Goal: Transaction & Acquisition: Purchase product/service

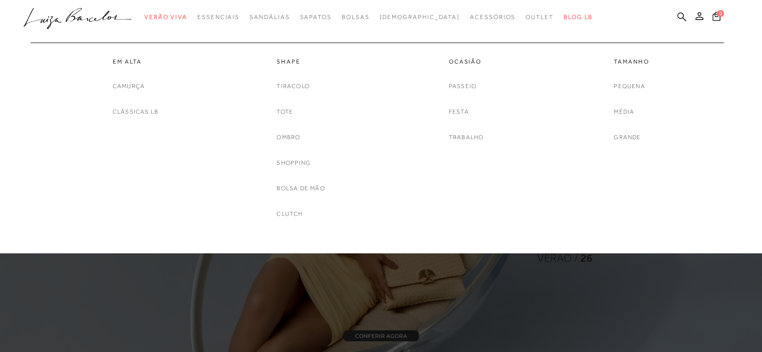
click at [643, 139] on div "Pequena Média Grande" at bounding box center [631, 112] width 35 height 62
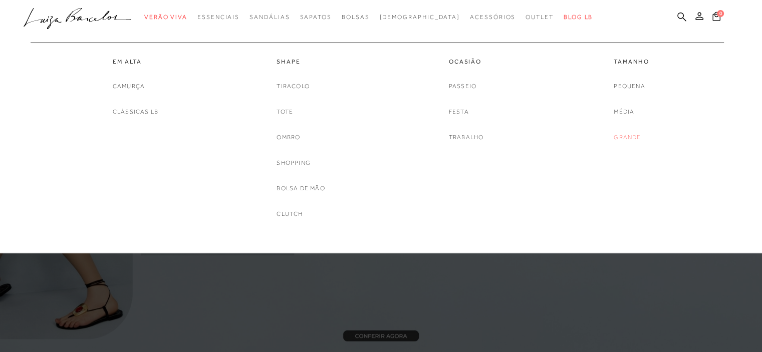
click at [626, 136] on link "Grande" at bounding box center [627, 137] width 27 height 11
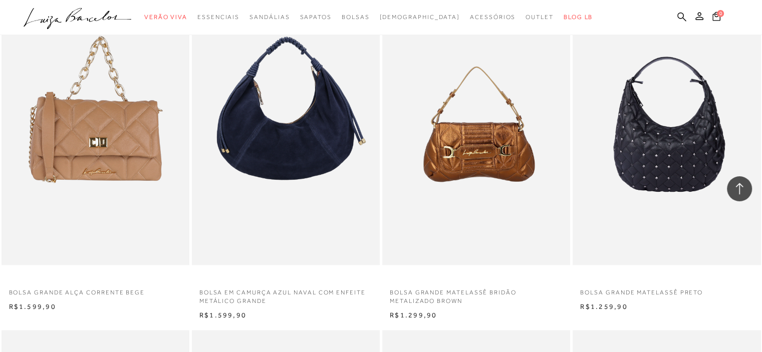
scroll to position [1926, 0]
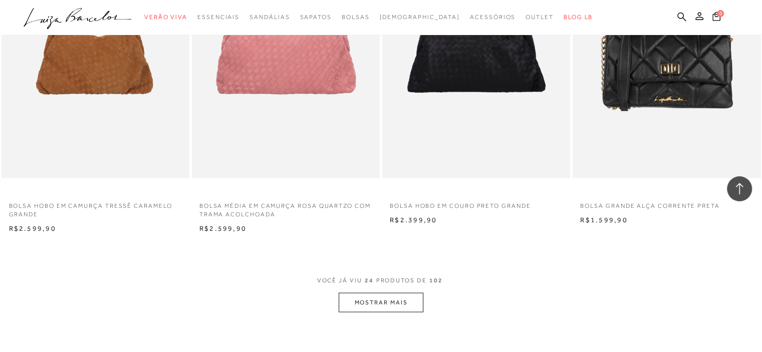
click at [389, 305] on button "MOSTRAR MAIS" at bounding box center [381, 303] width 84 height 20
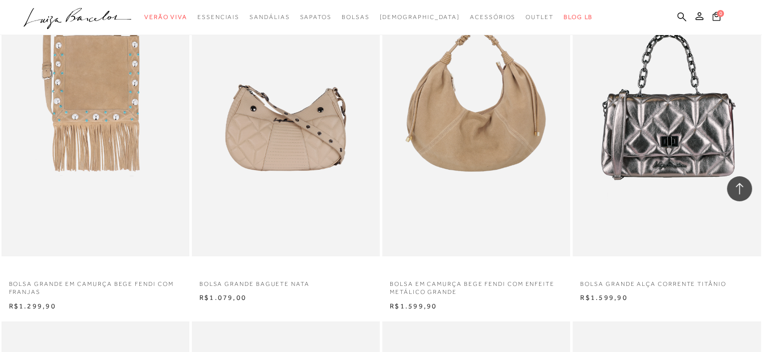
scroll to position [3974, 0]
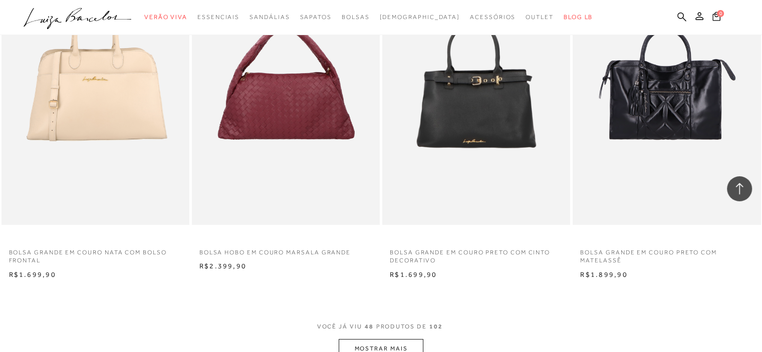
click at [405, 341] on button "MOSTRAR MAIS" at bounding box center [381, 349] width 84 height 20
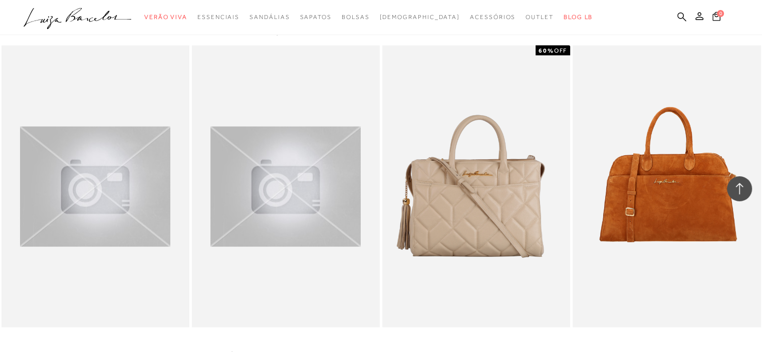
scroll to position [6196, 0]
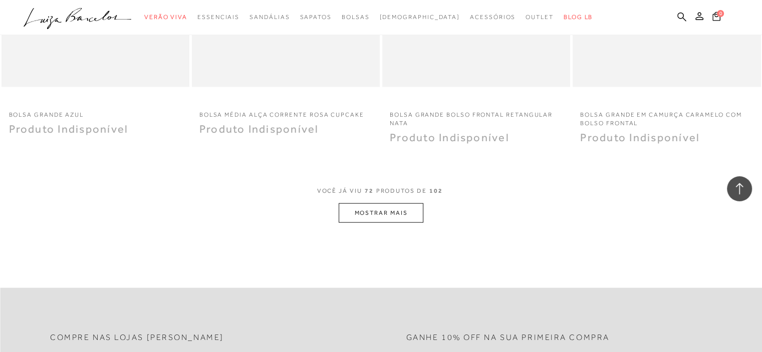
click at [392, 220] on button "MOSTRAR MAIS" at bounding box center [381, 213] width 84 height 20
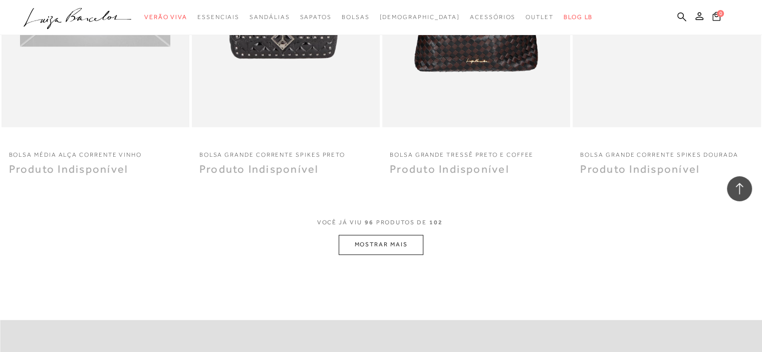
scroll to position [8216, 0]
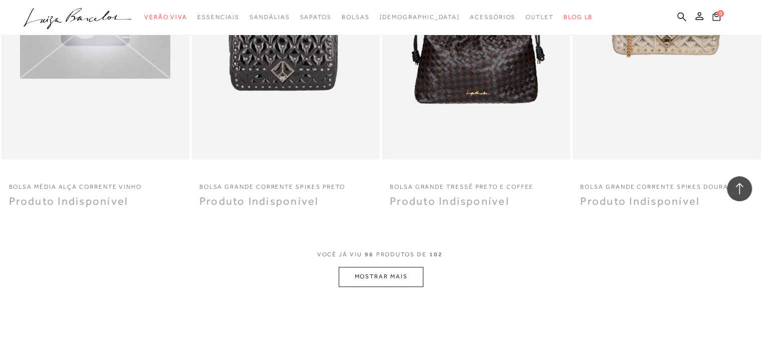
click at [385, 271] on button "MOSTRAR MAIS" at bounding box center [381, 277] width 84 height 20
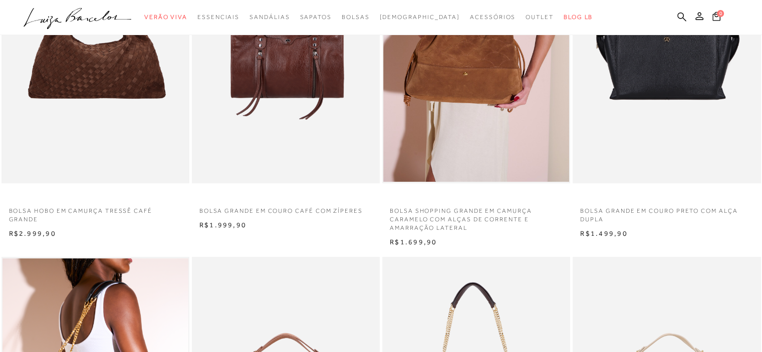
scroll to position [191, 0]
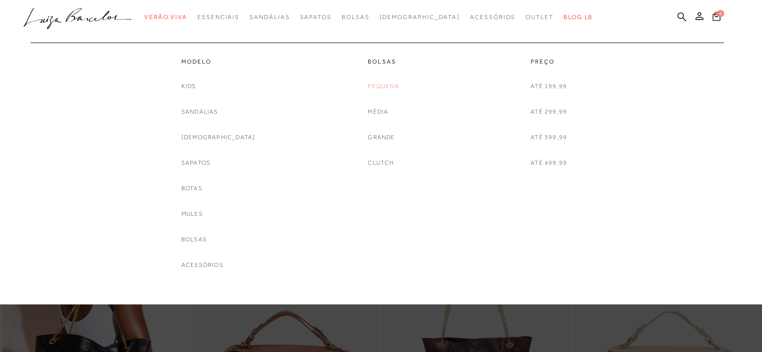
click at [386, 88] on link "Pequena" at bounding box center [383, 86] width 31 height 11
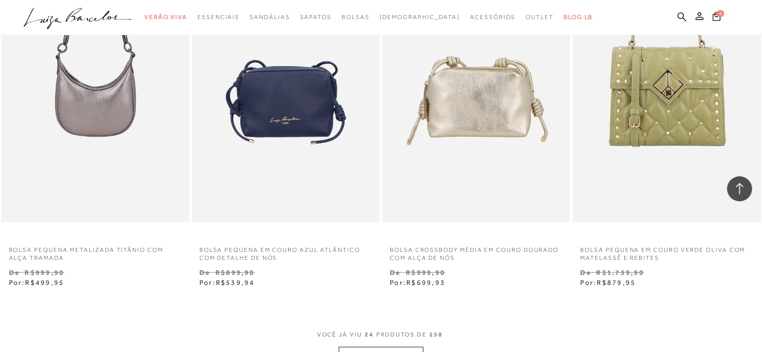
scroll to position [2053, 0]
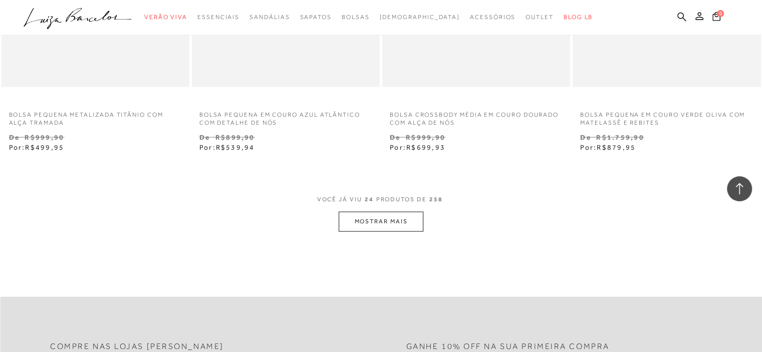
click at [383, 231] on button "MOSTRAR MAIS" at bounding box center [381, 222] width 84 height 20
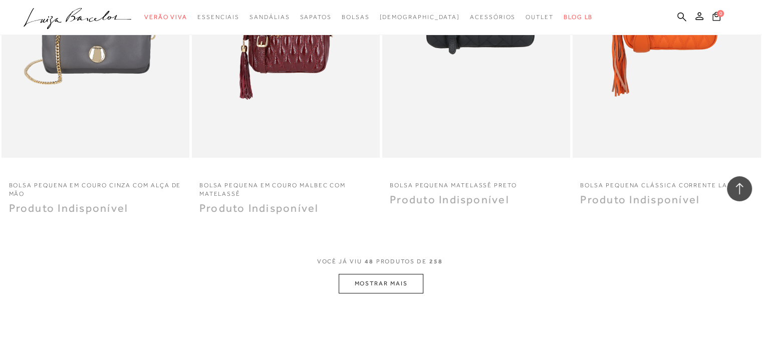
scroll to position [4041, 0]
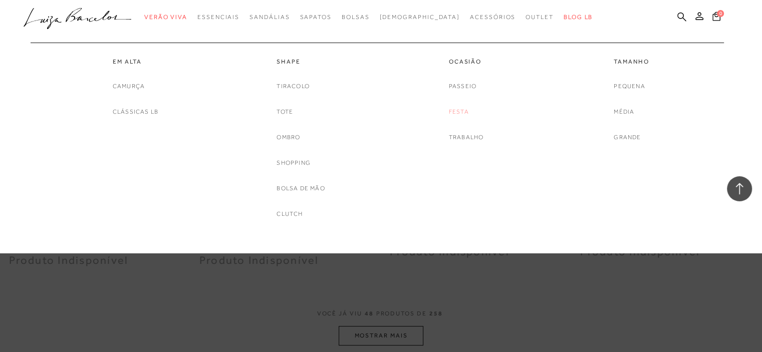
click at [459, 114] on link "Festa" at bounding box center [459, 112] width 20 height 11
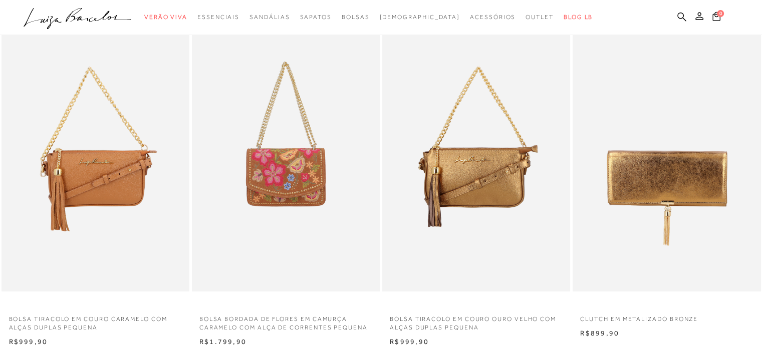
scroll to position [435, 0]
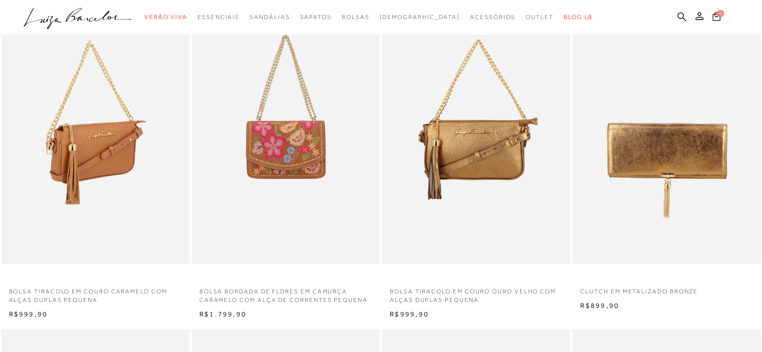
click at [124, 153] on img at bounding box center [96, 123] width 187 height 282
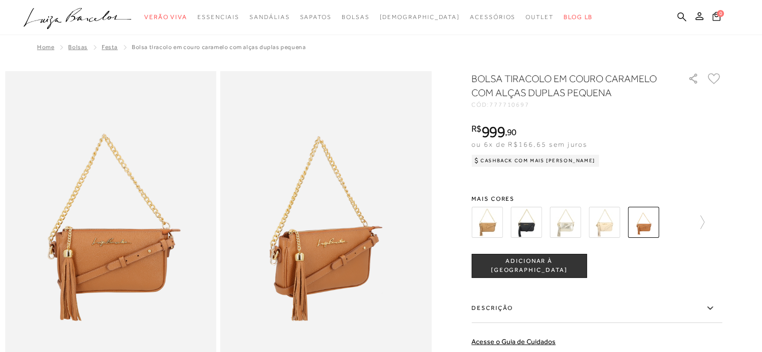
click at [607, 226] on img at bounding box center [604, 222] width 31 height 31
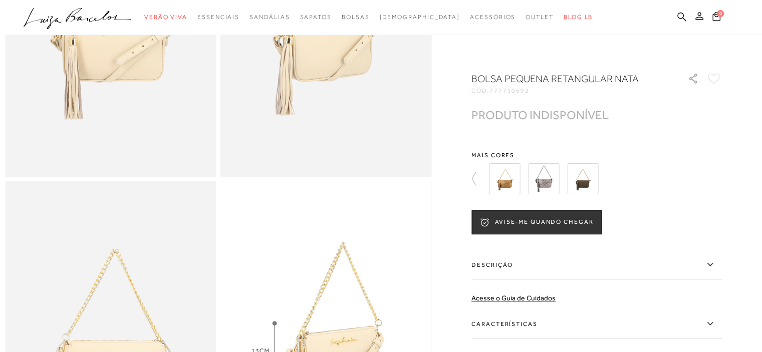
scroll to position [154, 0]
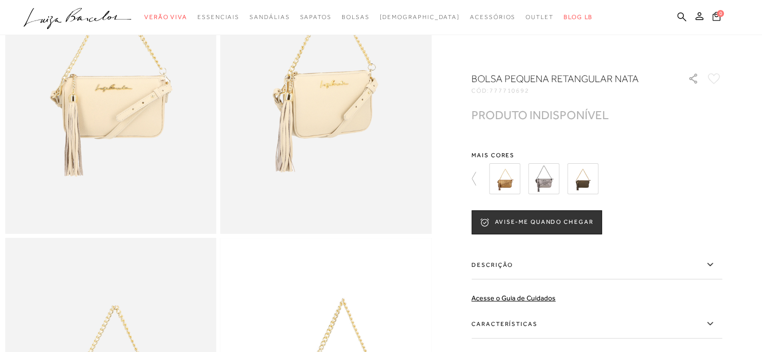
click at [242, 188] on img at bounding box center [325, 75] width 211 height 317
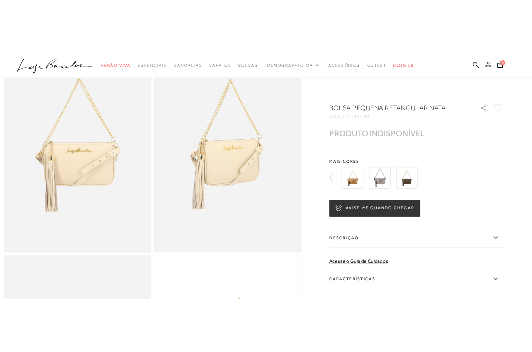
scroll to position [92, 0]
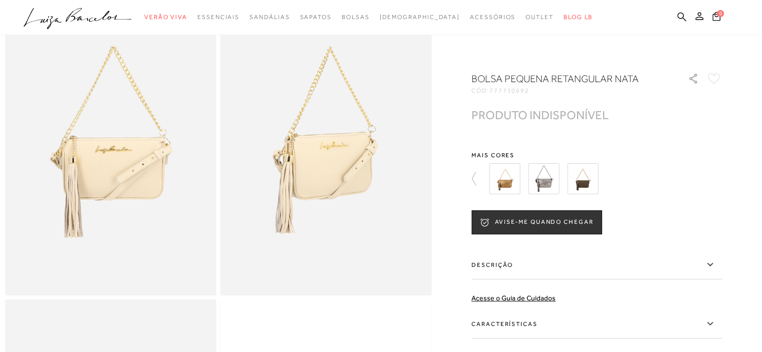
click at [154, 146] on img at bounding box center [110, 137] width 211 height 317
click at [339, 152] on img at bounding box center [325, 137] width 211 height 317
drag, startPoint x: 474, startPoint y: 80, endPoint x: 646, endPoint y: 92, distance: 172.2
click at [647, 92] on div at bounding box center [381, 298] width 752 height 638
click at [646, 92] on div "CÓD: 777710692" at bounding box center [571, 91] width 200 height 6
